Goal: Complete application form

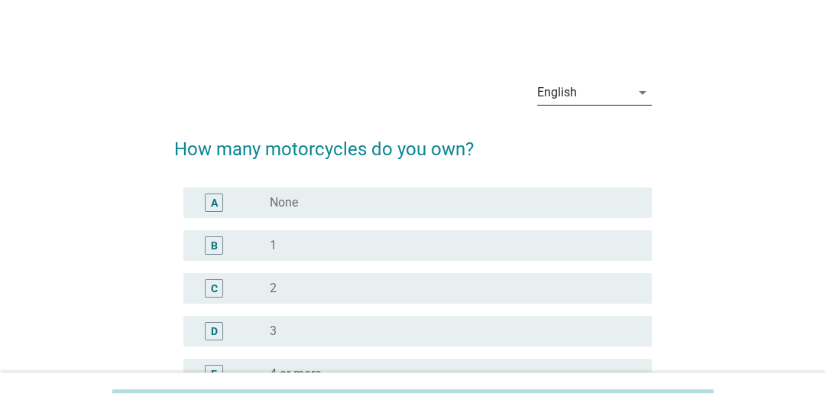
click at [592, 92] on div "English" at bounding box center [583, 92] width 93 height 24
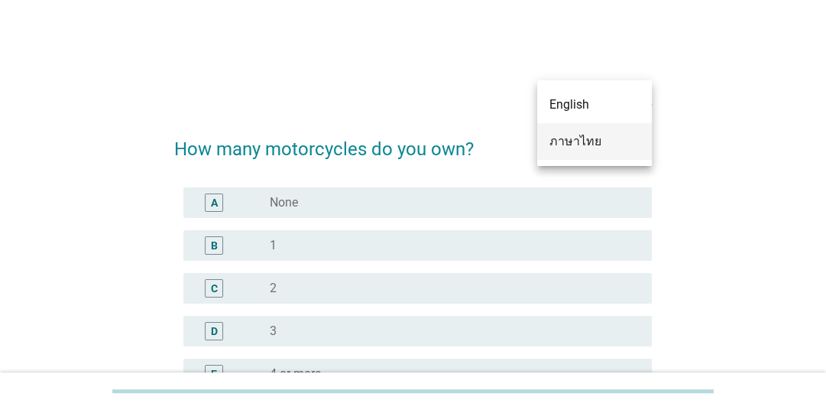
click at [579, 135] on div "ภาษาไทย" at bounding box center [595, 141] width 90 height 18
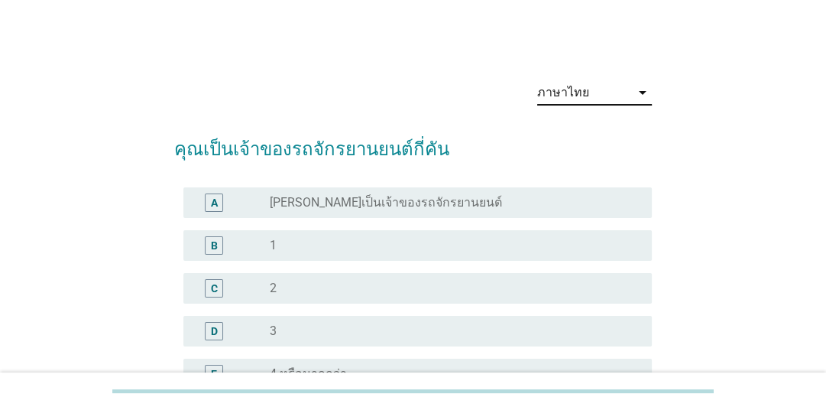
click at [102, 60] on div "ภาษาไทย arrow_drop_down คุณเป็นเจ้าของรถจักรยานยนต์กี่คัน A radio_button_unchec…" at bounding box center [413, 274] width 753 height 437
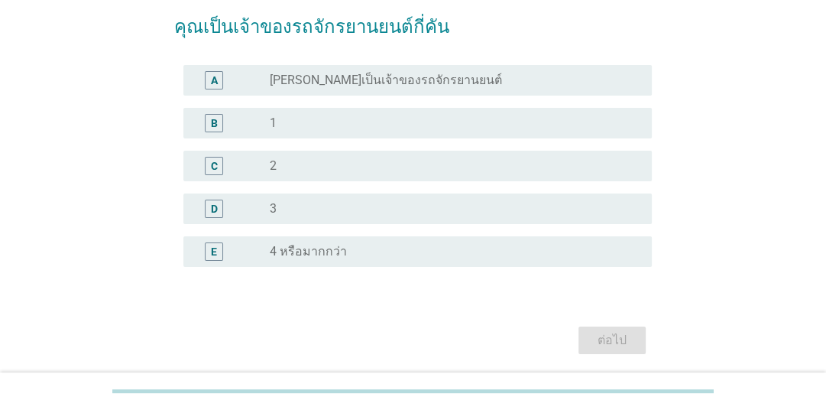
click at [404, 159] on div "radio_button_unchecked 2" at bounding box center [449, 165] width 358 height 15
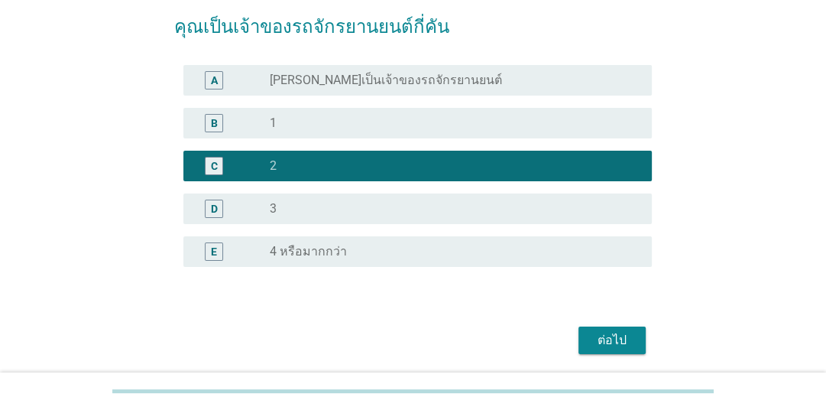
click at [761, 209] on div "ภาษาไทย arrow_drop_down คุณเป็นเจ้าของรถจักรยานยนต์กี่คัน A radio_button_unchec…" at bounding box center [413, 152] width 753 height 437
click at [624, 336] on div "ต่อไป" at bounding box center [612, 340] width 43 height 18
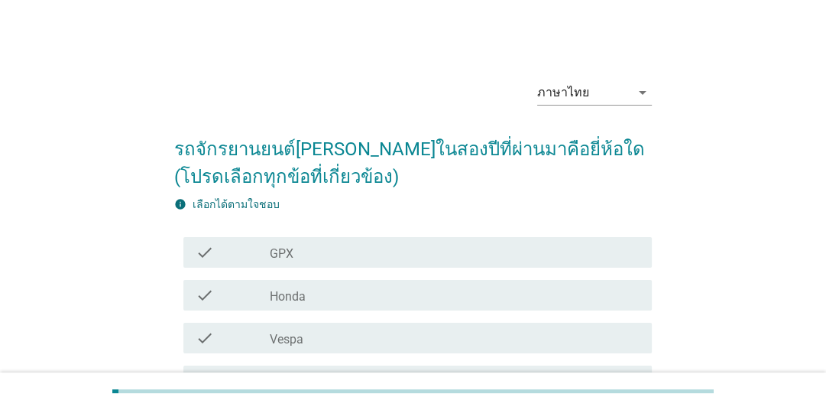
scroll to position [61, 0]
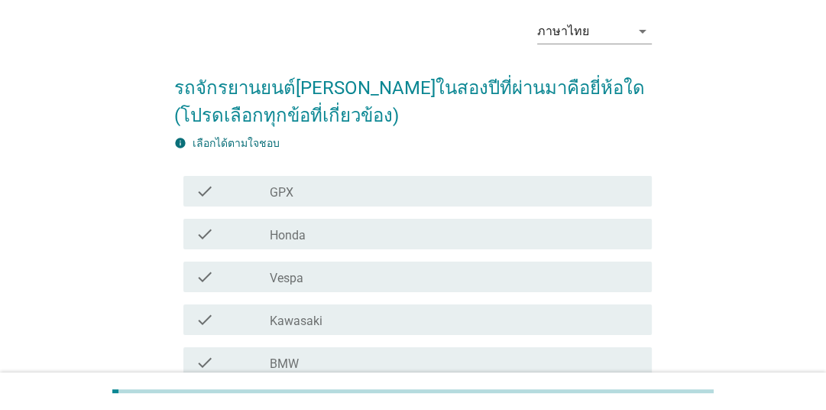
click at [527, 180] on div "check check_box_outline_blank GPX" at bounding box center [417, 191] width 469 height 31
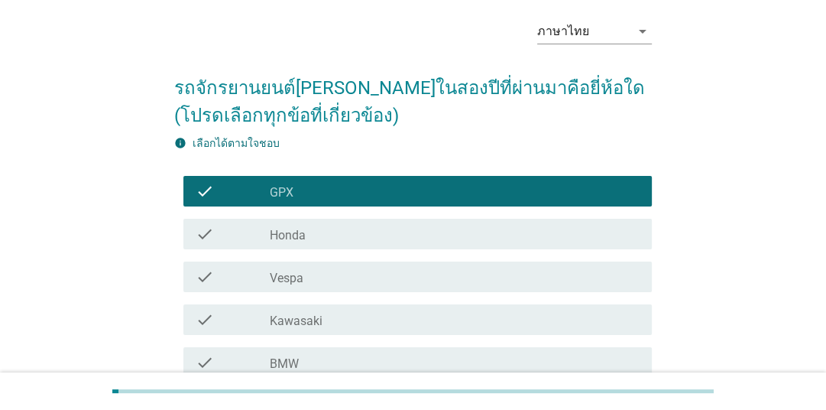
click at [525, 134] on form "รถจักรยานยนต์[PERSON_NAME]ในสองปีที่ผ่านมาคือยี่ห้อใด (โปรดเลือกทุกข้อที่เกี่ยว…" at bounding box center [413, 362] width 478 height 606
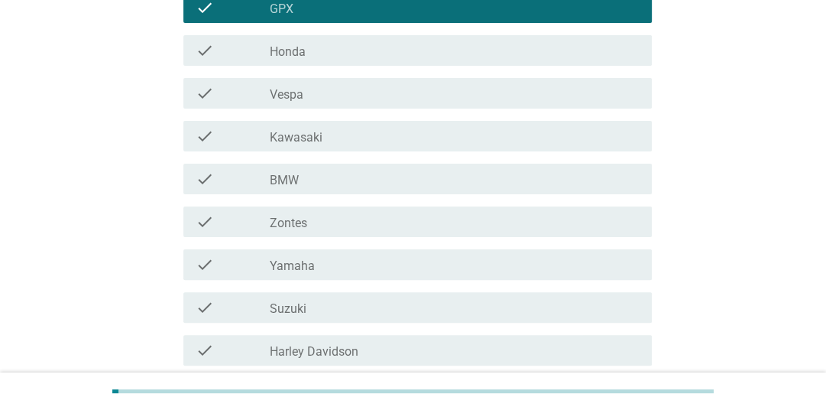
click at [381, 48] on div "check_box_outline_blank Honda" at bounding box center [455, 50] width 370 height 18
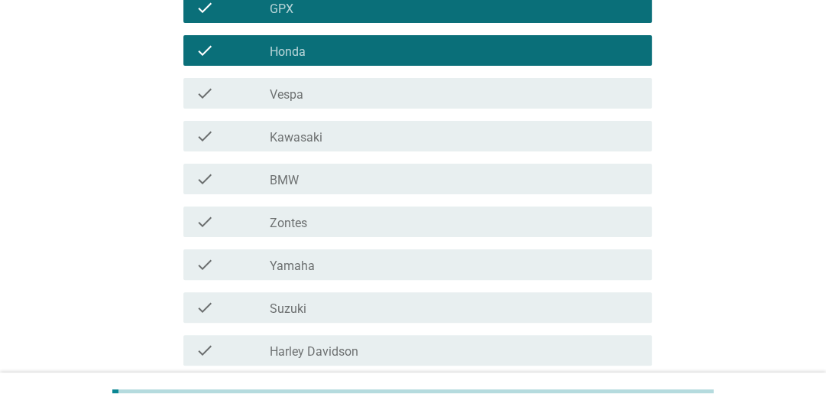
click at [756, 144] on div "ภาษาไทย arrow_drop_down รถจักรยานยนต์[PERSON_NAME]ในสองปีที่ผ่านมาคือยี่ห้อใด (…" at bounding box center [413, 152] width 753 height 683
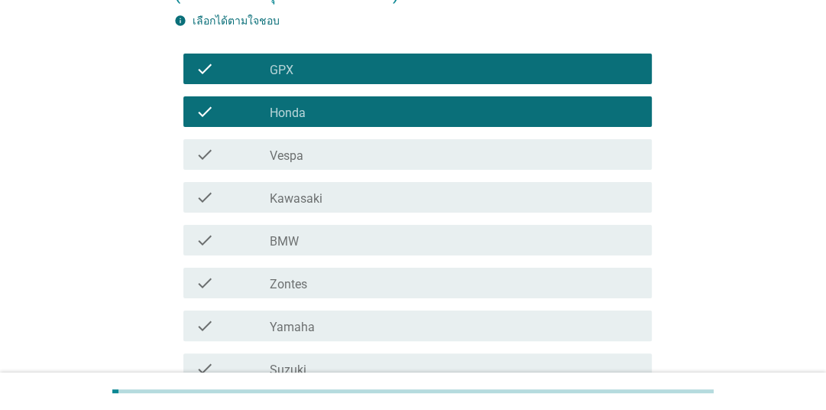
scroll to position [421, 0]
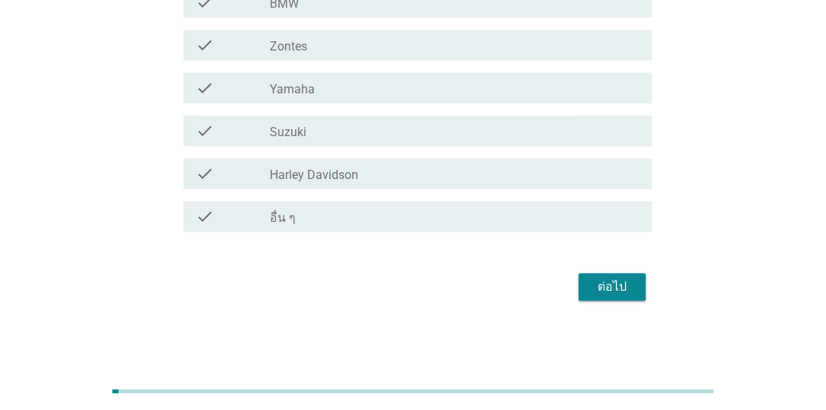
click at [615, 286] on div "ต่อไป" at bounding box center [612, 286] width 43 height 18
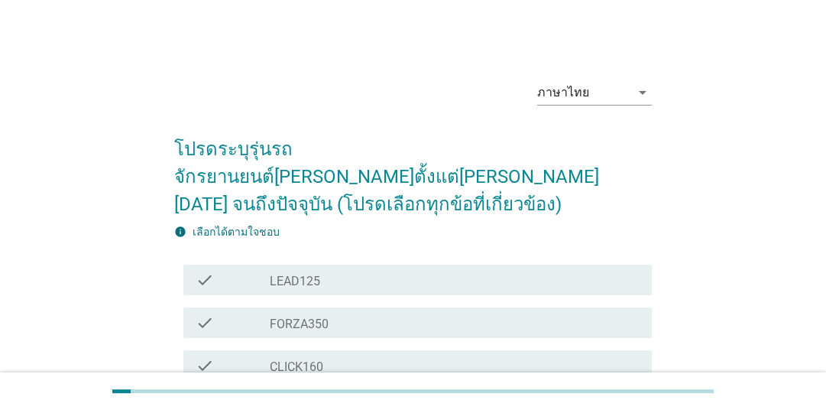
scroll to position [122, 0]
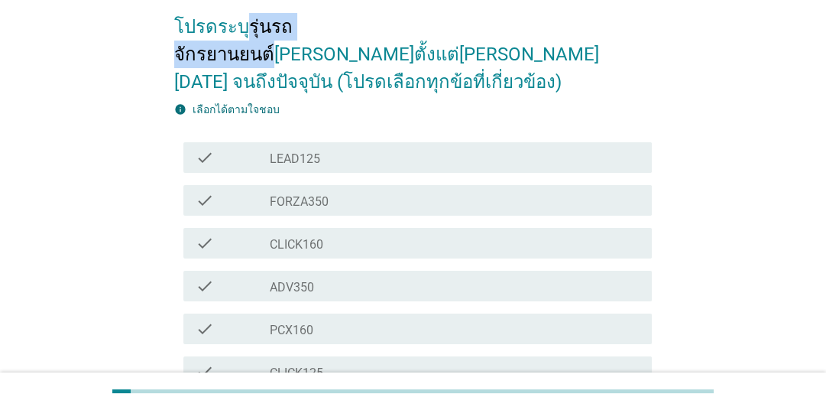
drag, startPoint x: 243, startPoint y: 28, endPoint x: 367, endPoint y: 21, distance: 124.1
click at [367, 21] on h2 "โปรดระบุรุ่นรถจักรยานยนต์[PERSON_NAME]ตั้งแต่[PERSON_NAME][DATE] จนถึงปัจจุบัน …" at bounding box center [413, 47] width 478 height 98
copy h2 "รุ่นรถจักรยานยนต์"
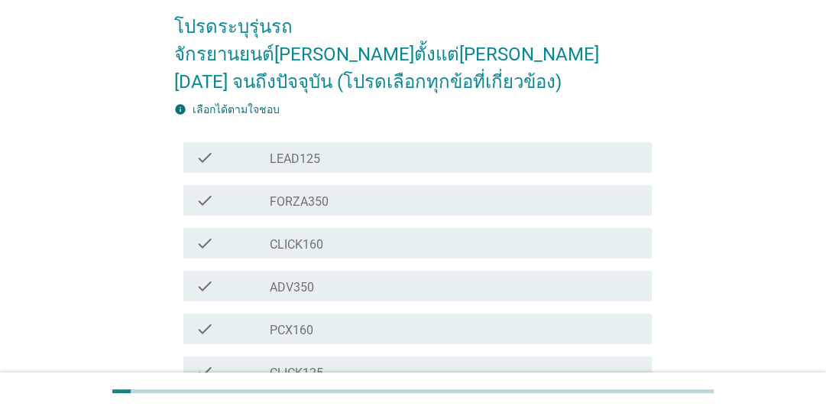
click at [628, 67] on form "โปรดระบุรุ่นรถจักรยานยนต์[PERSON_NAME]ตั้งแต่[PERSON_NAME][DATE] จนถึงปัจจุบัน …" at bounding box center [413, 379] width 478 height 762
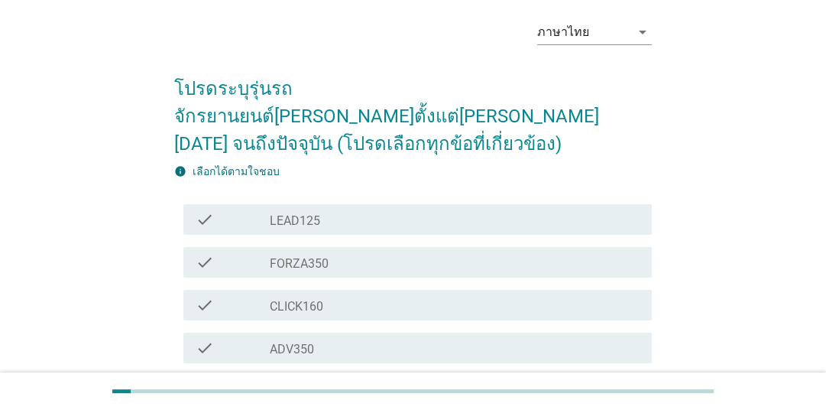
scroll to position [183, 0]
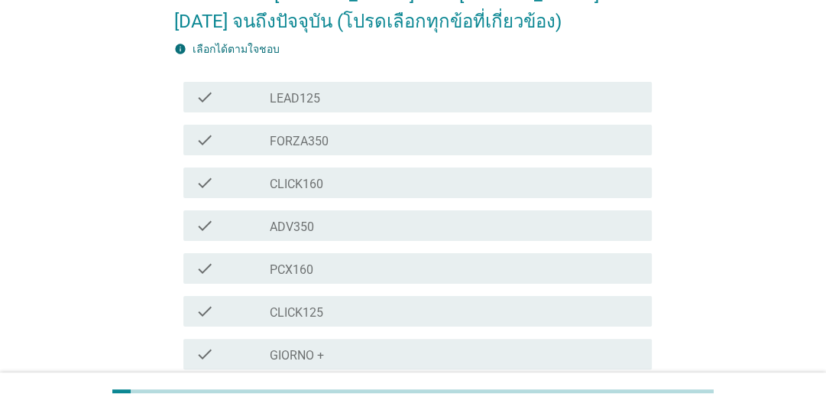
click at [382, 259] on div "check_box_outline_blank PCX160" at bounding box center [455, 268] width 370 height 18
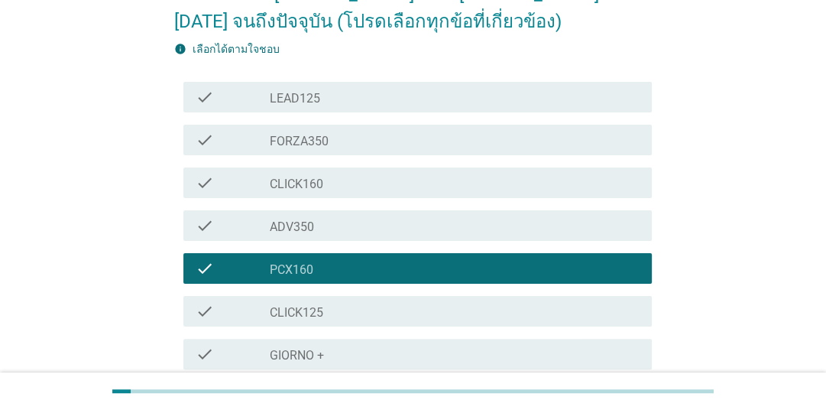
scroll to position [60, 0]
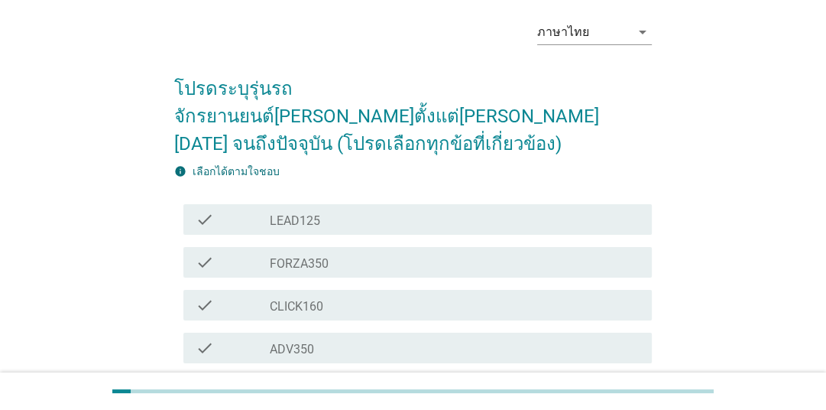
click at [764, 134] on div "ภาษาไทย arrow_drop_down โปรดระบุรุ่นรถจักรยานยนต์[PERSON_NAME]ตั้งแต่[PERSON_NA…" at bounding box center [413, 414] width 753 height 839
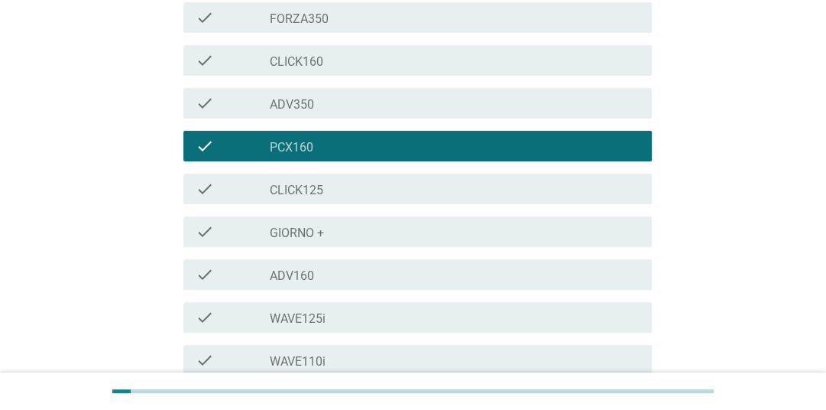
scroll to position [366, 0]
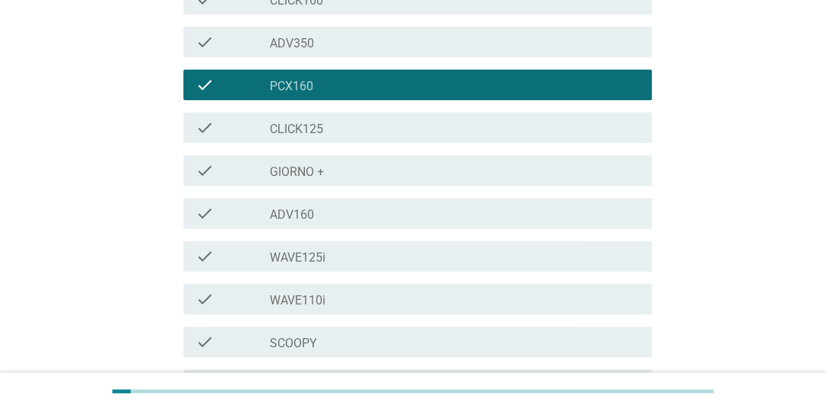
click at [395, 204] on div "check_box_outline_blank ADV160" at bounding box center [455, 213] width 370 height 18
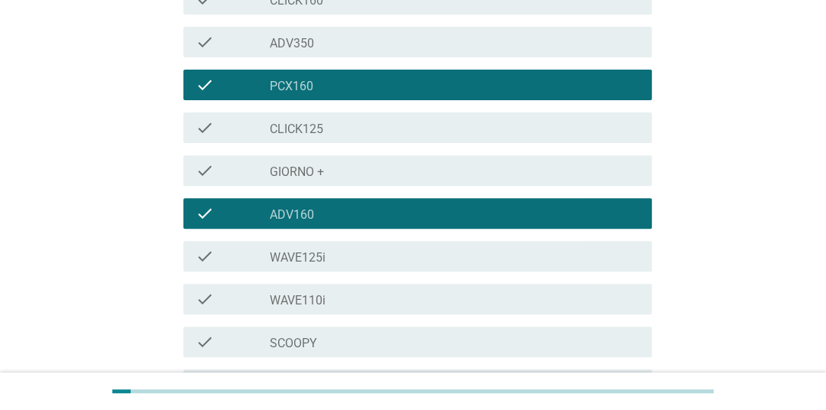
click at [766, 215] on div "ภาษาไทย arrow_drop_down โปรดระบุรุ่นรถจักรยานยนต์[PERSON_NAME]ตั้งแต่[PERSON_NA…" at bounding box center [413, 109] width 753 height 839
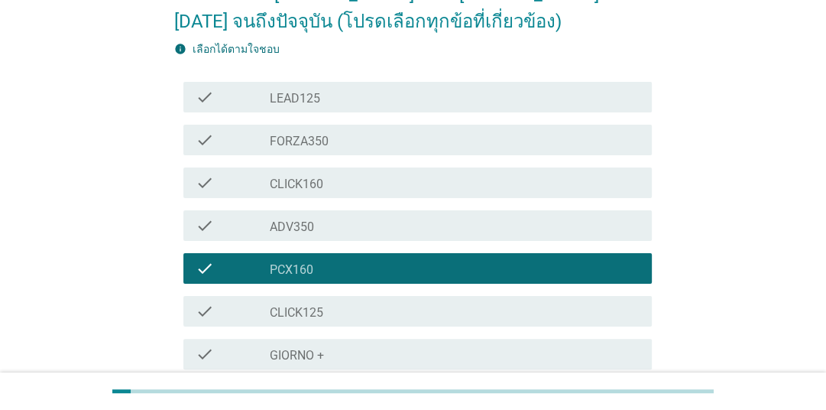
scroll to position [60, 0]
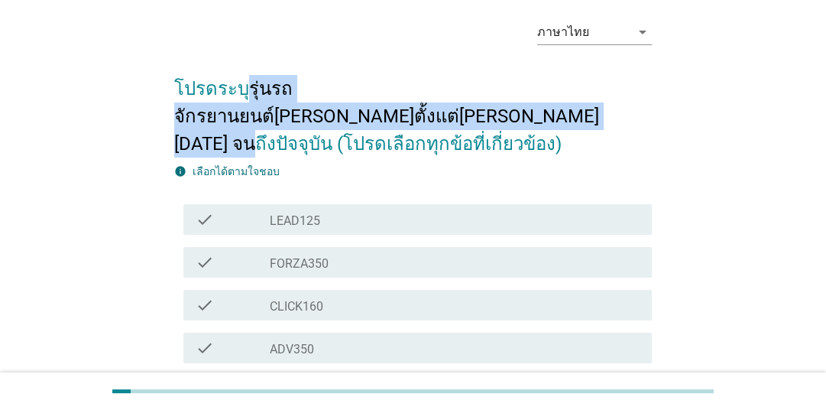
drag, startPoint x: 241, startPoint y: 89, endPoint x: 229, endPoint y: 112, distance: 26.3
click at [229, 112] on h2 "โปรดระบุรุ่นรถจักรยานยนต์[PERSON_NAME]ตั้งแต่[PERSON_NAME][DATE] จนถึงปัจจุบัน …" at bounding box center [413, 109] width 478 height 98
copy h2 "รุ่นรถจักรยานยนต์[PERSON_NAME]ตั้งแต่[PERSON_NAME][DATE] จนถึงปัจจุบัน"
click at [272, 120] on h2 "โปรดระบุรุ่นรถจักรยานยนต์[PERSON_NAME]ตั้งแต่[PERSON_NAME][DATE] จนถึงปัจจุบัน …" at bounding box center [413, 109] width 478 height 98
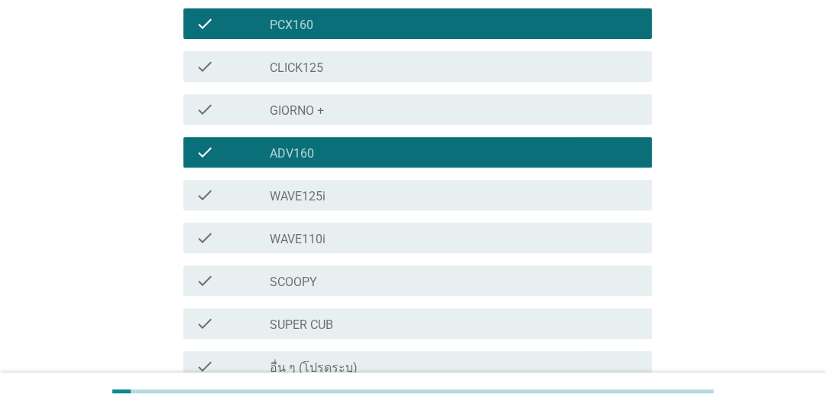
scroll to position [550, 0]
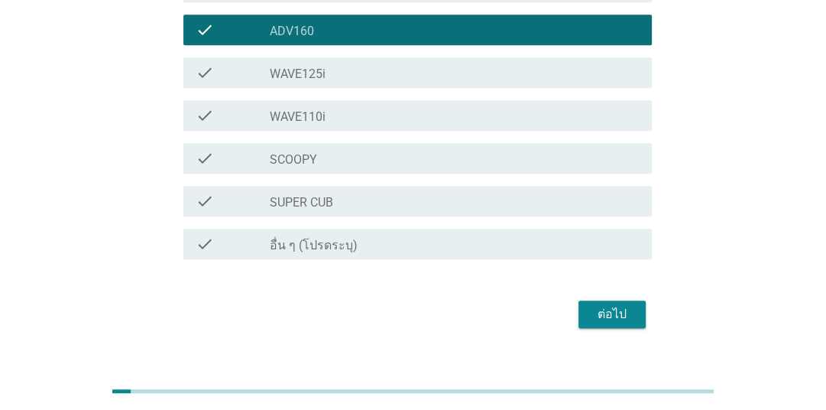
click at [627, 305] on div "ต่อไป" at bounding box center [612, 314] width 43 height 18
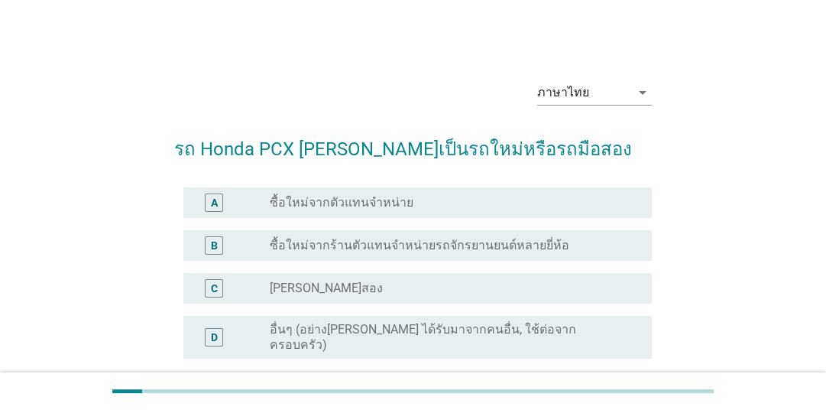
scroll to position [122, 0]
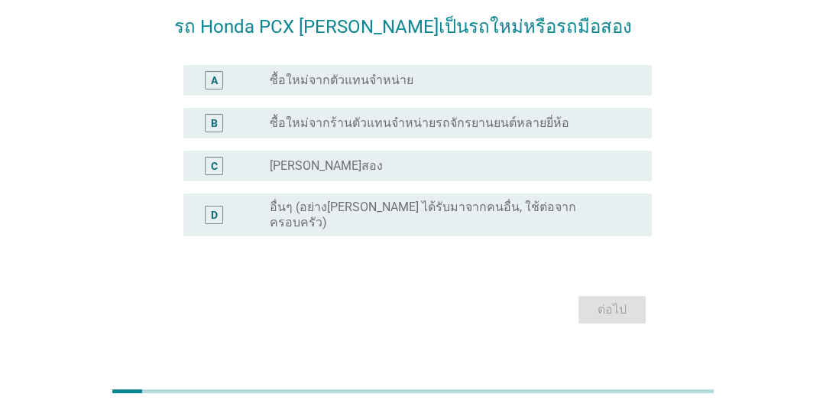
click at [631, 76] on div "radio_button_unchecked ซื้อใหม่จากตัวแทนจำหน่าย" at bounding box center [455, 80] width 370 height 15
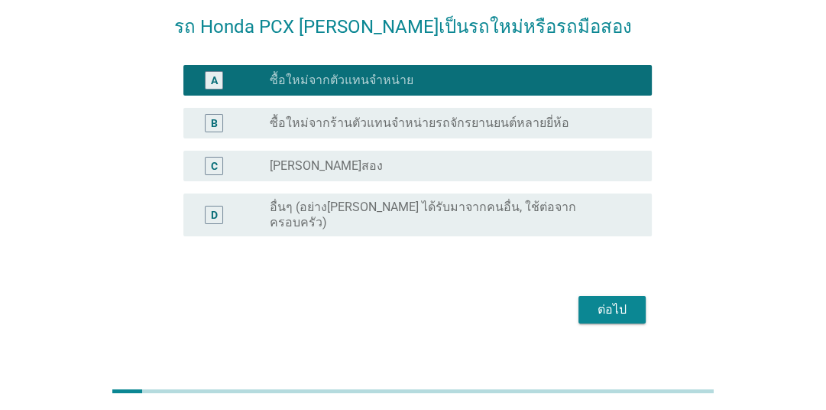
click at [691, 89] on div "ภาษาไทย arrow_drop_down รถ Honda PCX [PERSON_NAME]เป็นรถใหม่หรือรถมือสอง A radi…" at bounding box center [413, 137] width 753 height 407
click at [628, 300] on div "ต่อไป" at bounding box center [612, 309] width 43 height 18
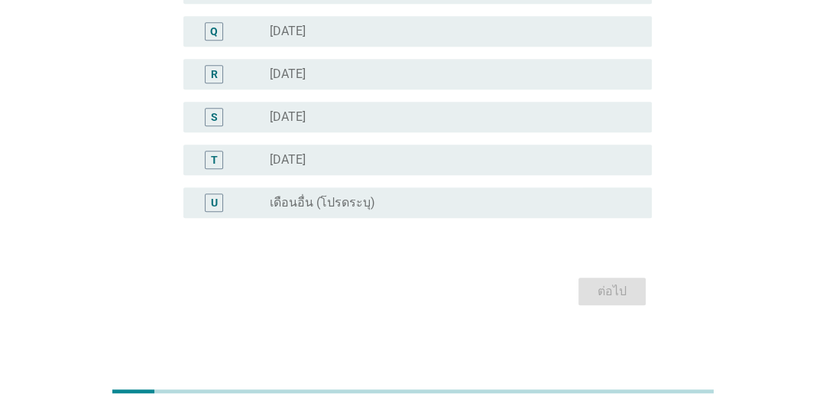
scroll to position [611, 0]
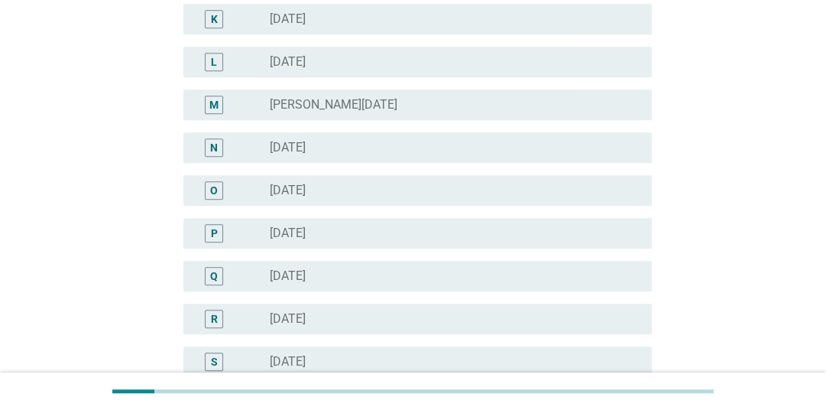
click at [394, 181] on div "radio_button_unchecked [DATE]" at bounding box center [455, 190] width 370 height 18
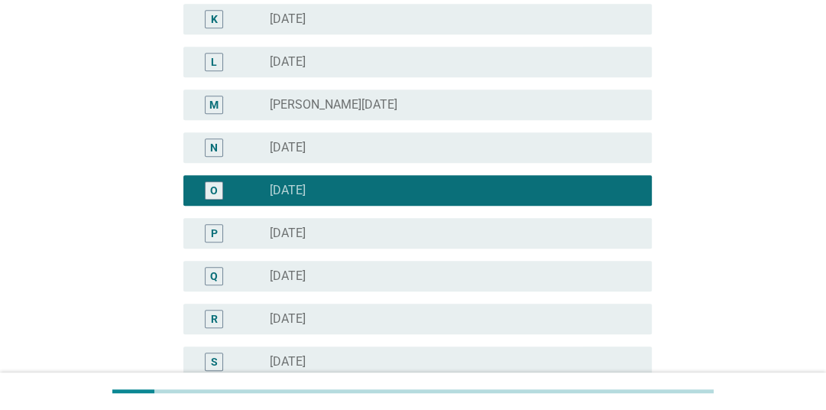
click at [724, 167] on div "ภาษาไทย arrow_drop_down [PERSON_NAME] Honda PCX เมื่อไร A radio_button_unchecke…" at bounding box center [413, 5] width 753 height 1122
click at [509, 96] on div "radio_button_unchecked [PERSON_NAME][DATE]" at bounding box center [455, 105] width 370 height 18
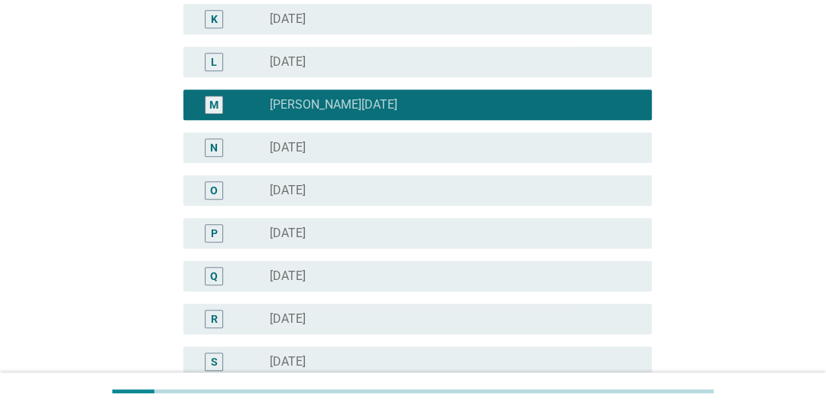
click at [703, 128] on div "ภาษาไทย arrow_drop_down [PERSON_NAME] Honda PCX เมื่อไร A radio_button_unchecke…" at bounding box center [413, 5] width 753 height 1122
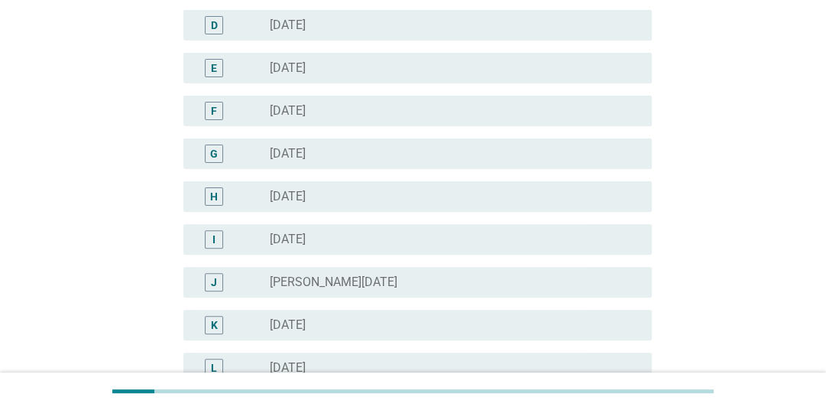
scroll to position [122, 0]
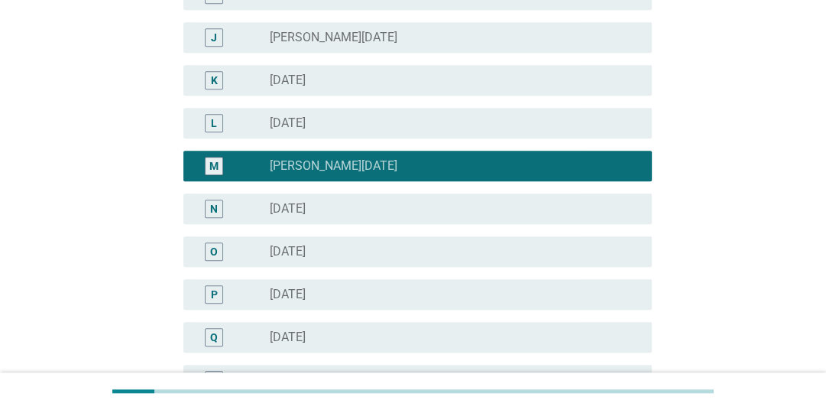
scroll to position [856, 0]
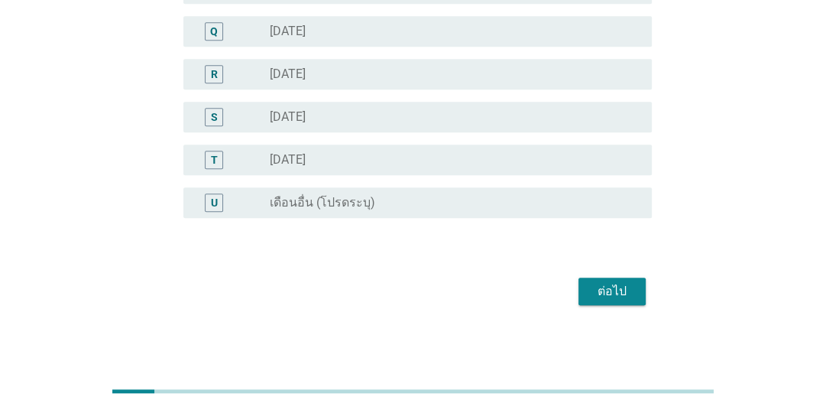
click at [615, 287] on div "ต่อไป" at bounding box center [612, 291] width 43 height 18
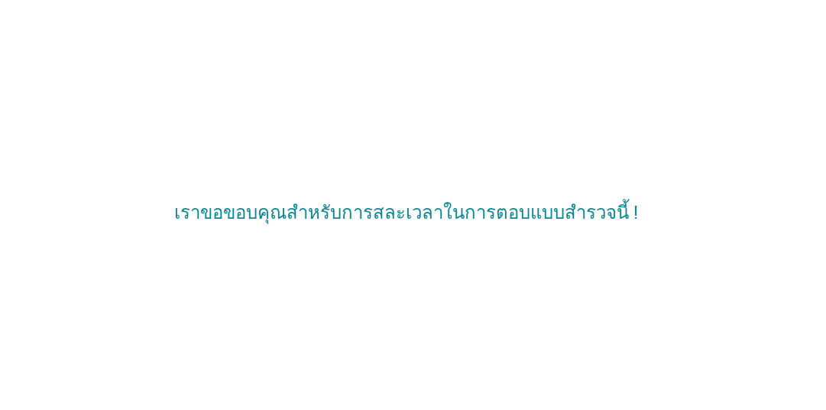
scroll to position [0, 0]
